Goal: Task Accomplishment & Management: Manage account settings

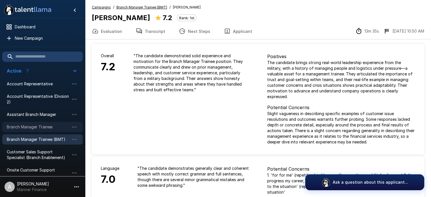
click at [33, 126] on span "Branch Manager Trainee" at bounding box center [38, 127] width 62 height 6
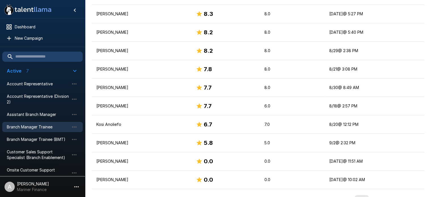
scroll to position [196, 0]
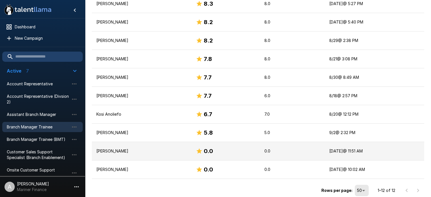
click at [129, 150] on p "[PERSON_NAME]" at bounding box center [141, 151] width 90 height 6
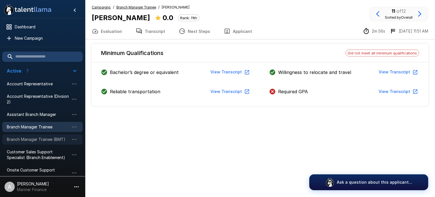
click at [37, 140] on span "Branch Manager Trainee (BMT)" at bounding box center [38, 139] width 62 height 6
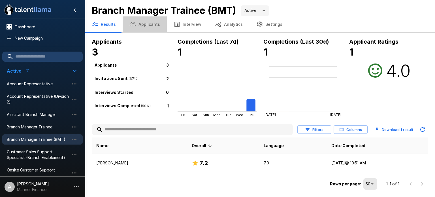
click at [148, 23] on button "Applicants" at bounding box center [145, 24] width 44 height 16
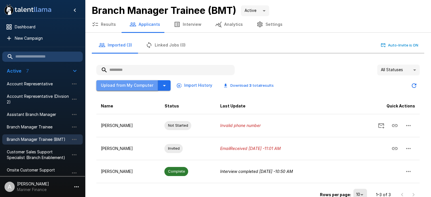
click at [133, 84] on button "Upload from My Computer" at bounding box center [127, 85] width 62 height 10
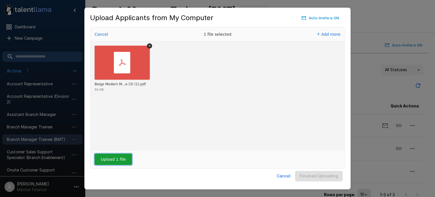
click at [115, 163] on button "Upload 1 file" at bounding box center [113, 158] width 37 height 11
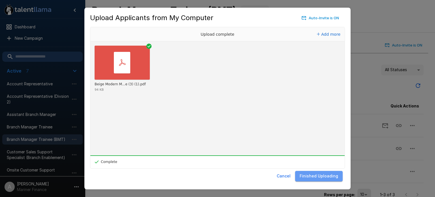
click at [326, 174] on button "Finished Uploading" at bounding box center [319, 176] width 48 height 10
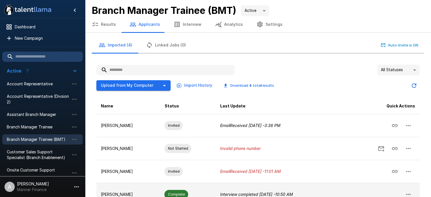
click at [140, 187] on td "[PERSON_NAME]" at bounding box center [127, 194] width 63 height 23
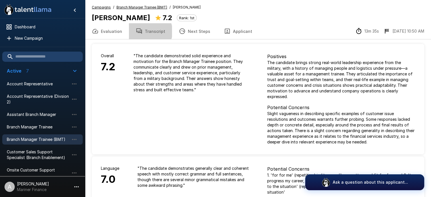
click at [145, 31] on button "Transcript" at bounding box center [150, 31] width 43 height 16
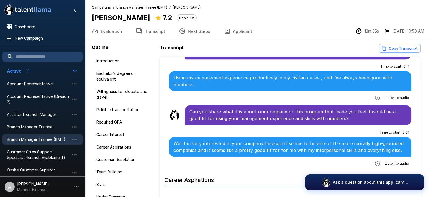
scroll to position [483, 0]
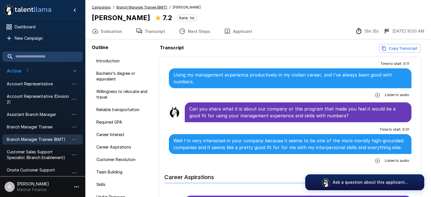
click at [375, 93] on icon "button" at bounding box center [377, 95] width 5 height 5
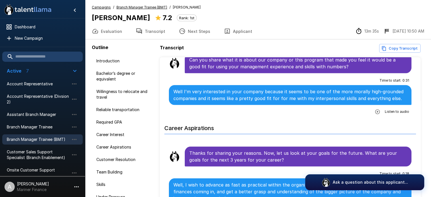
scroll to position [541, 0]
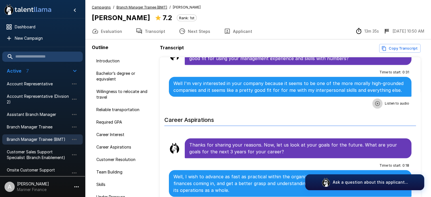
click at [374, 102] on icon "button" at bounding box center [377, 104] width 6 height 6
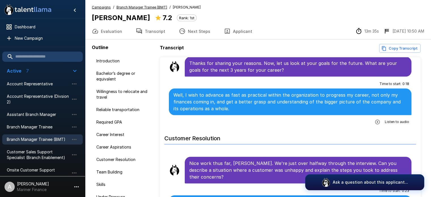
scroll to position [630, 0]
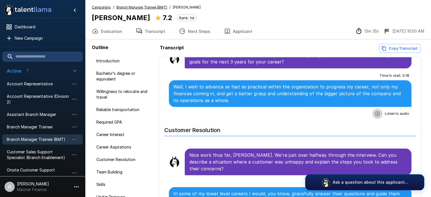
click at [375, 111] on icon "button" at bounding box center [377, 113] width 5 height 5
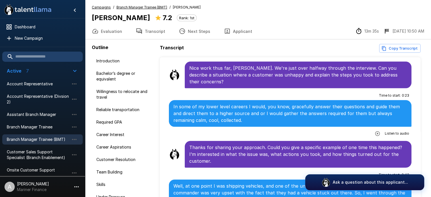
scroll to position [720, 0]
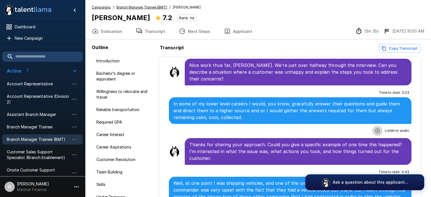
click at [375, 128] on icon "button" at bounding box center [377, 130] width 5 height 5
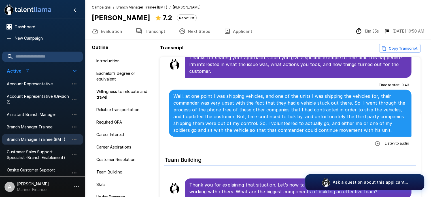
scroll to position [826, 0]
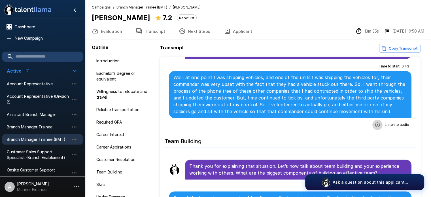
click at [375, 122] on icon "button" at bounding box center [377, 124] width 5 height 5
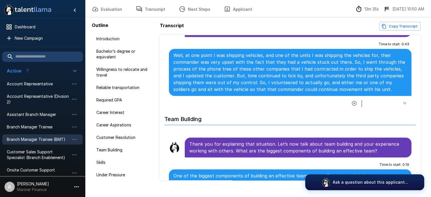
scroll to position [33, 0]
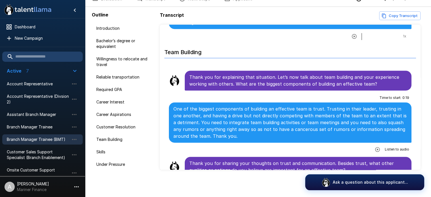
scroll to position [882, 0]
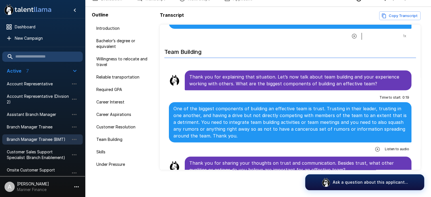
click at [376, 146] on icon "button" at bounding box center [377, 149] width 6 height 6
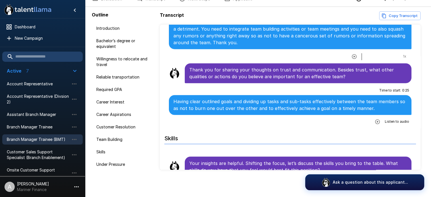
scroll to position [978, 0]
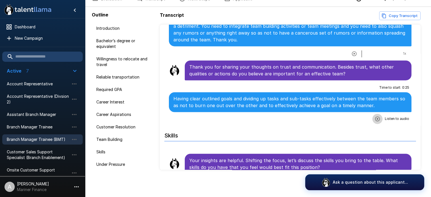
click at [374, 116] on icon "button" at bounding box center [377, 119] width 6 height 6
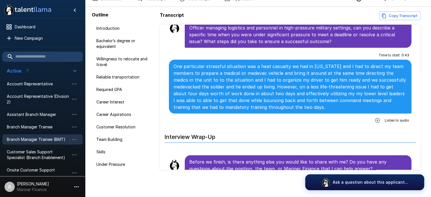
scroll to position [1250, 0]
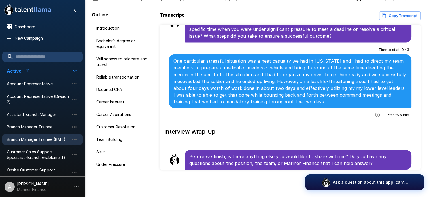
click at [375, 113] on icon "button" at bounding box center [377, 115] width 5 height 5
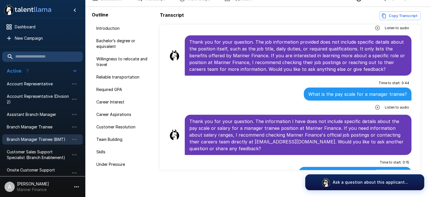
scroll to position [1459, 0]
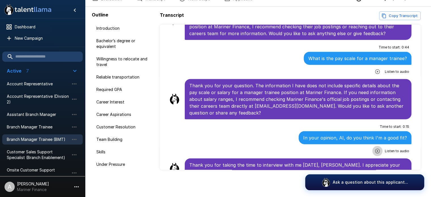
click at [374, 148] on icon "button" at bounding box center [377, 151] width 6 height 6
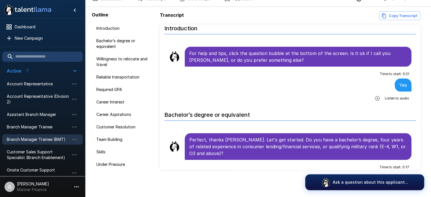
scroll to position [0, 0]
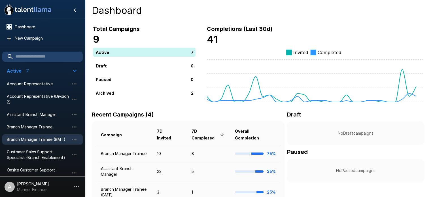
click at [44, 137] on span "Branch Manager Trainee (BMT)" at bounding box center [38, 139] width 62 height 6
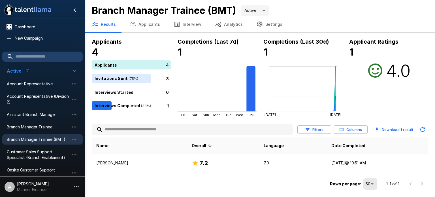
click at [147, 27] on button "Applicants" at bounding box center [145, 24] width 44 height 16
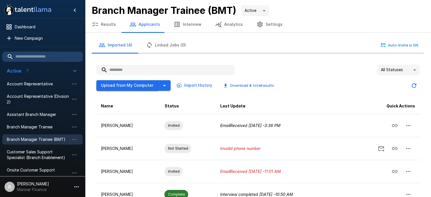
click at [128, 87] on button "Upload from My Computer" at bounding box center [127, 85] width 62 height 10
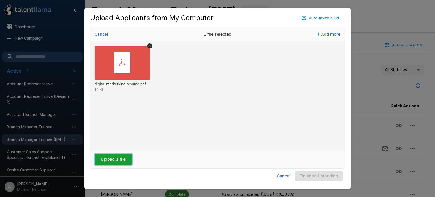
click at [115, 159] on button "Upload 1 file" at bounding box center [113, 158] width 37 height 11
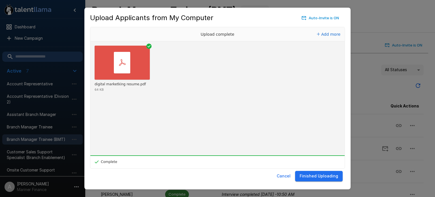
click at [332, 173] on button "Finished Uploading" at bounding box center [319, 176] width 48 height 10
